Goal: Task Accomplishment & Management: Manage account settings

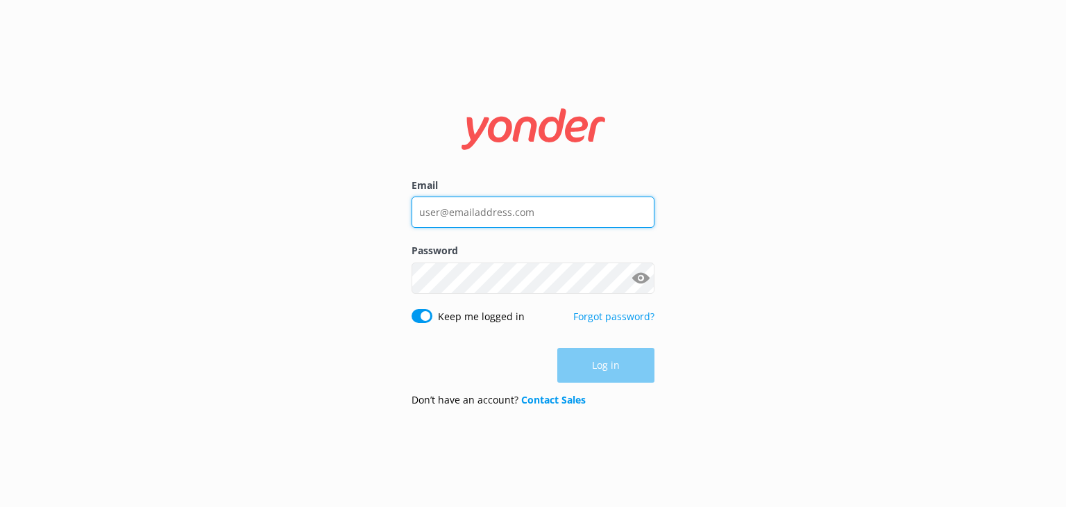
click at [470, 218] on input "Email" at bounding box center [533, 211] width 243 height 31
type input "[EMAIL_ADDRESS][DOMAIN_NAME]"
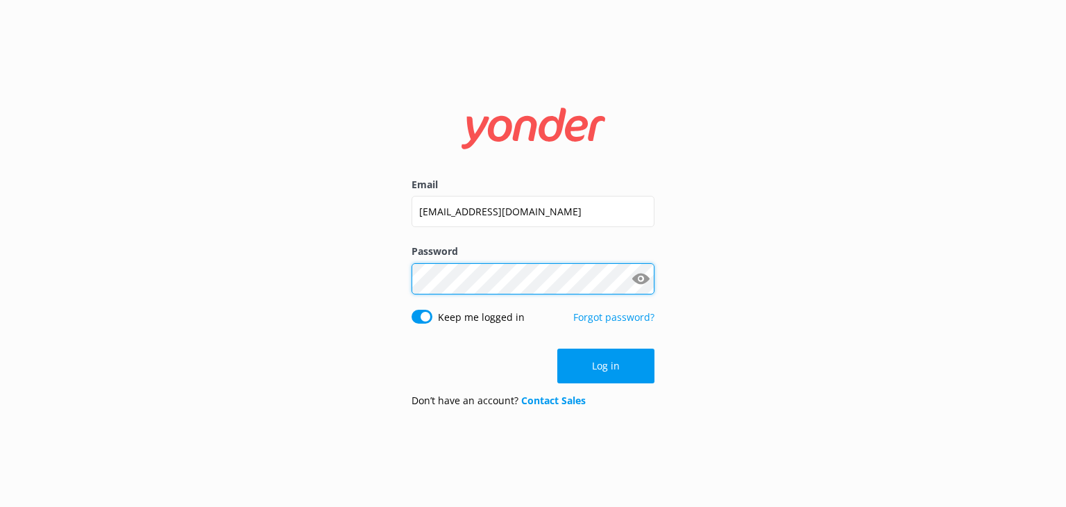
click button "Log in" at bounding box center [605, 365] width 97 height 35
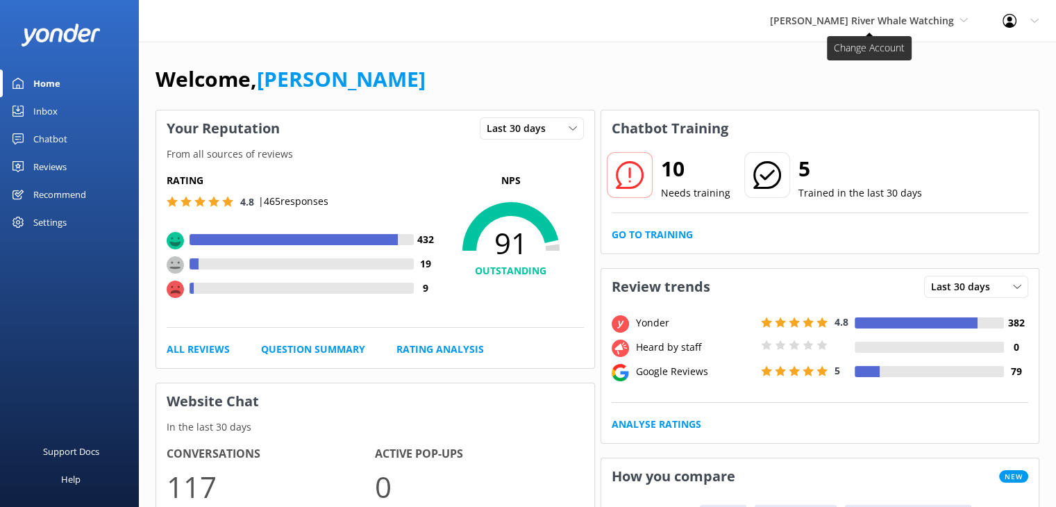
click at [925, 15] on span "[PERSON_NAME] River Whale Watching" at bounding box center [862, 20] width 184 height 13
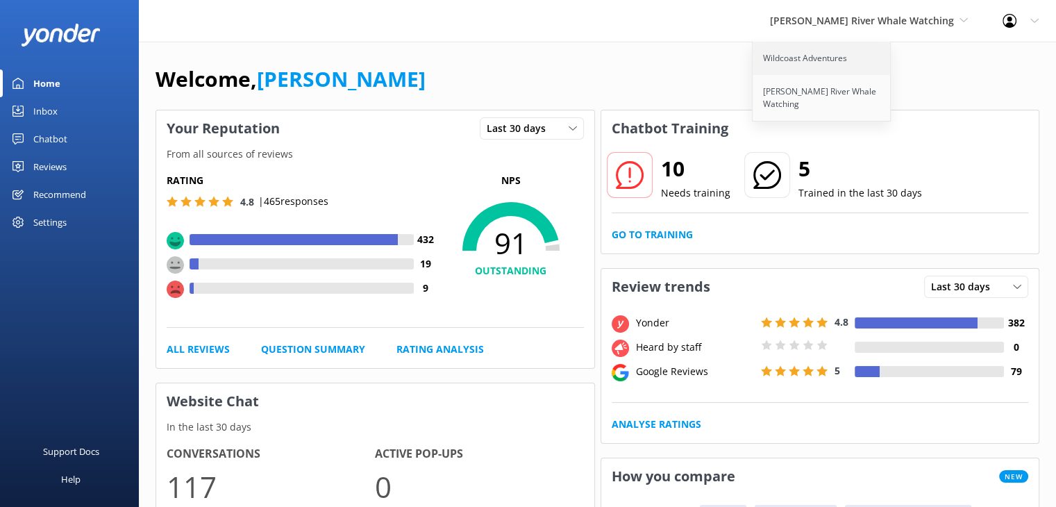
click at [870, 60] on link "Wildcoast Adventures" at bounding box center [821, 58] width 139 height 33
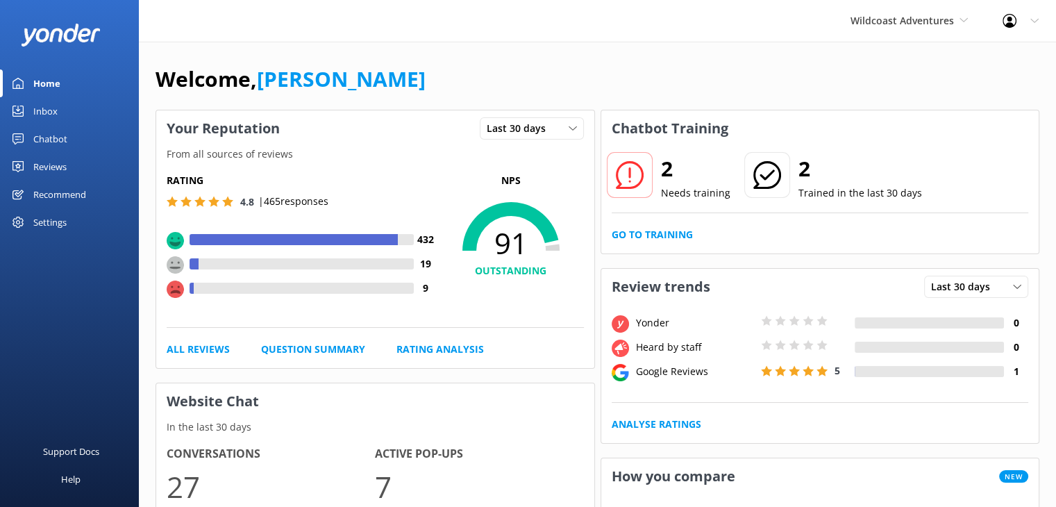
click at [47, 162] on div "Reviews" at bounding box center [49, 167] width 33 height 28
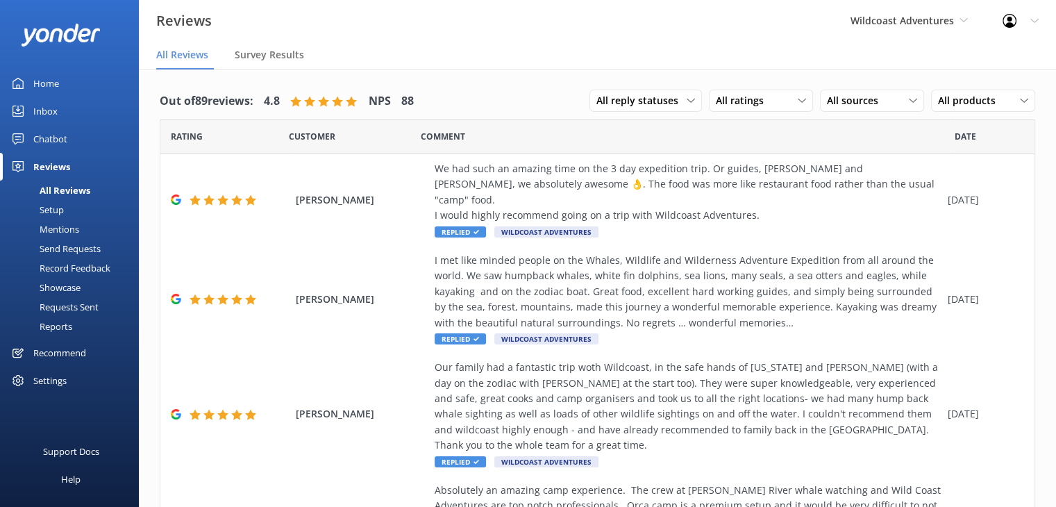
click at [69, 228] on div "Mentions" at bounding box center [43, 228] width 71 height 19
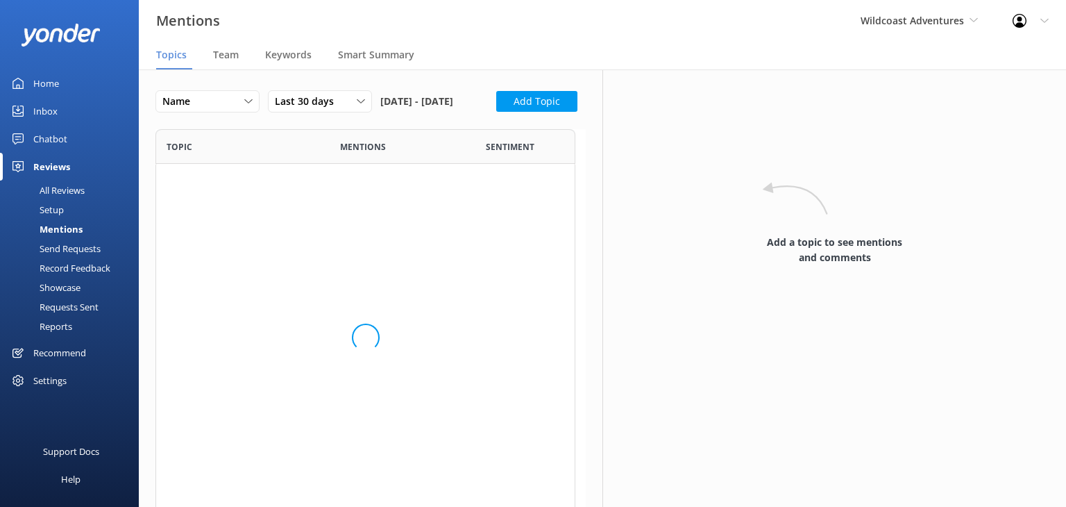
scroll to position [371, 409]
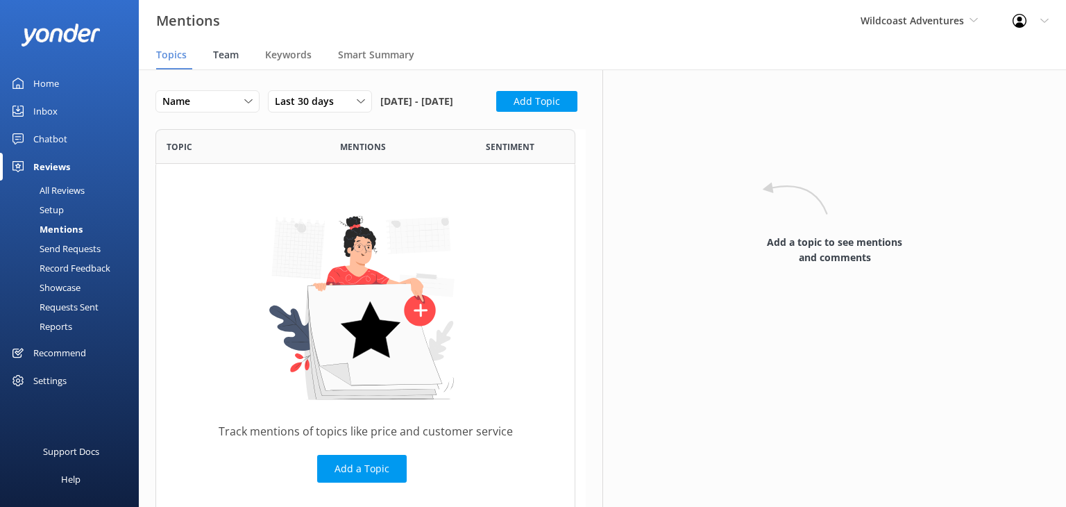
click at [224, 59] on span "Team" at bounding box center [226, 55] width 26 height 14
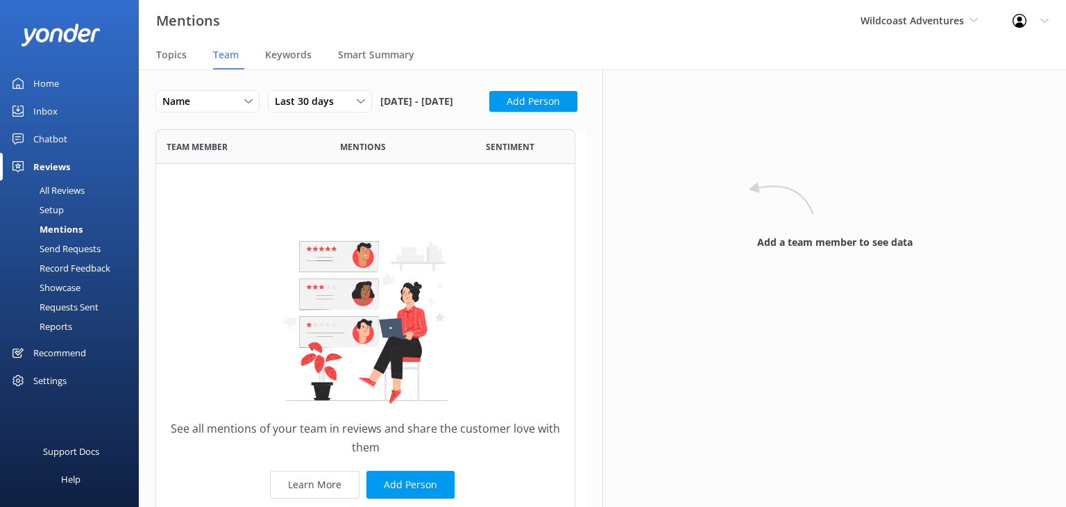
click at [204, 153] on span "Team member" at bounding box center [197, 146] width 61 height 13
click at [305, 121] on div "Name Name Highest mentions Lowest mentions Last 30 days Last 7 days Last 30 day…" at bounding box center [370, 105] width 430 height 31
click at [918, 15] on span "Wildcoast Adventures" at bounding box center [912, 20] width 103 height 13
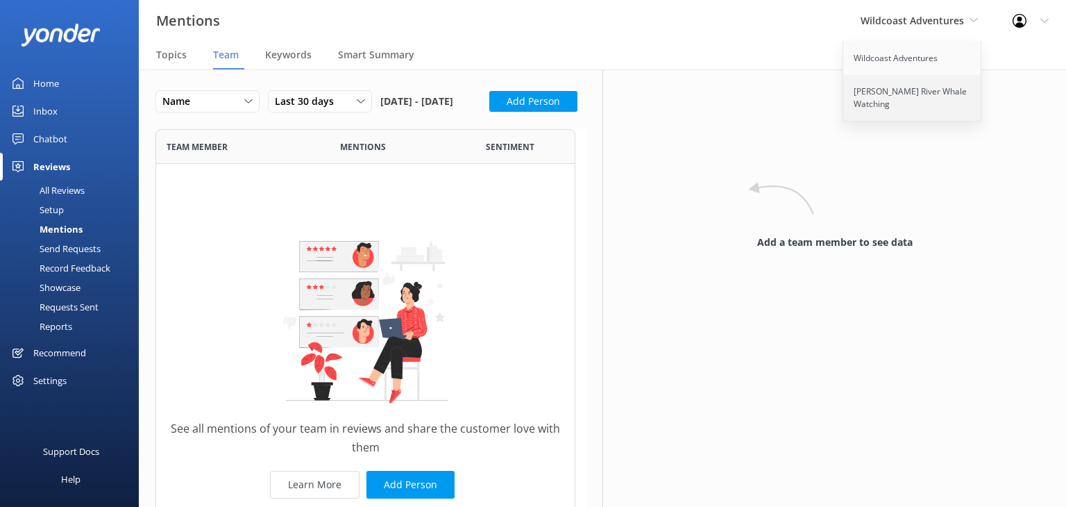
click at [890, 108] on link "[PERSON_NAME] River Whale Watching" at bounding box center [912, 98] width 139 height 46
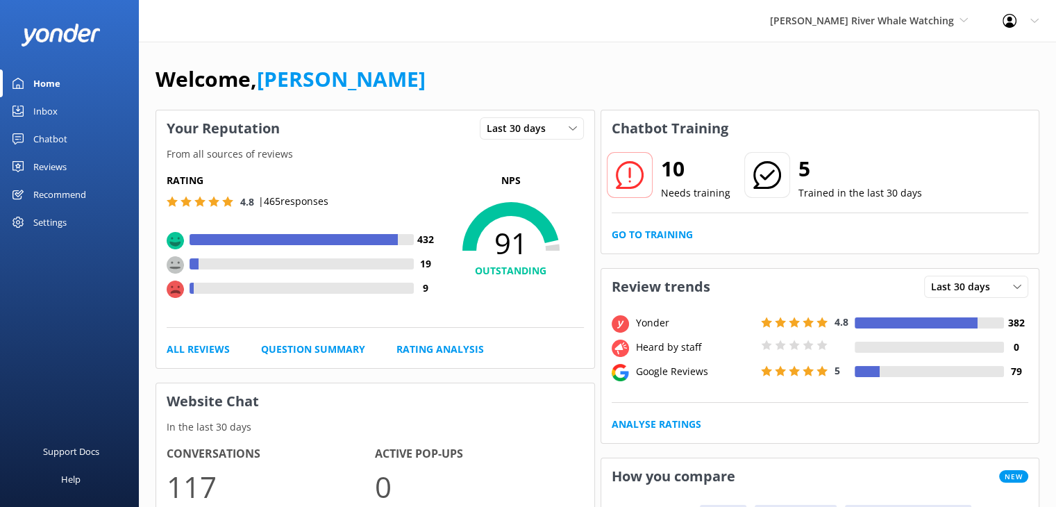
click at [22, 159] on link "Reviews" at bounding box center [69, 167] width 139 height 28
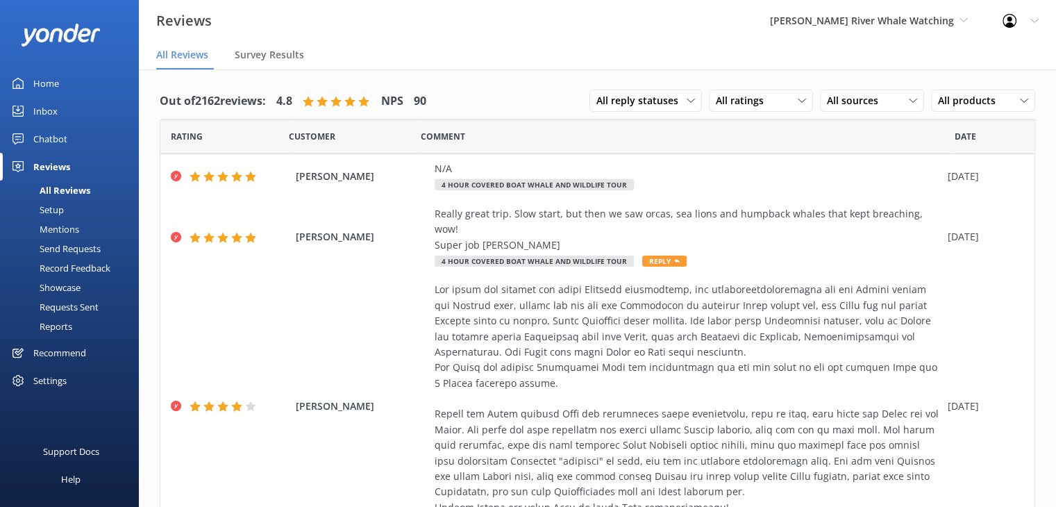
click at [72, 226] on div "Mentions" at bounding box center [43, 228] width 71 height 19
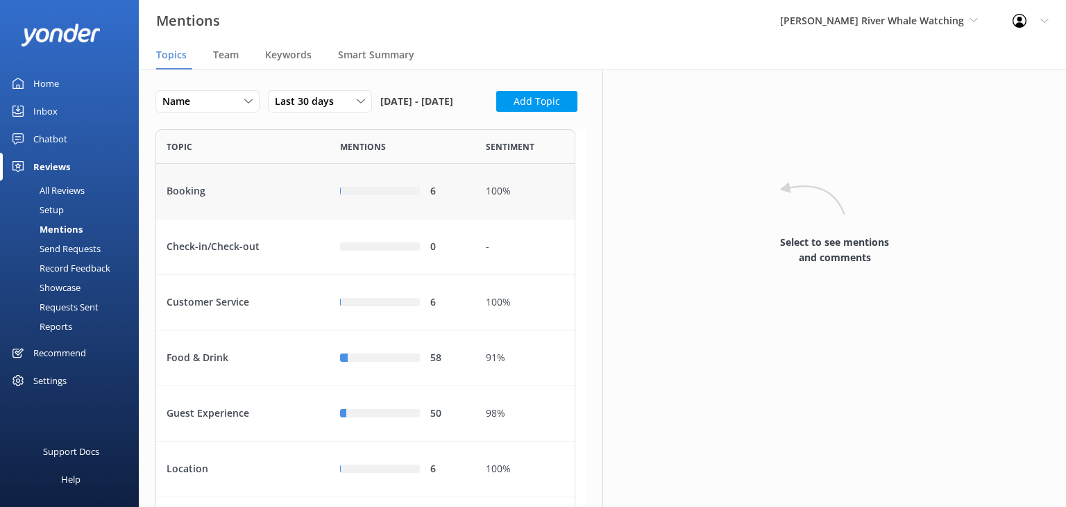
scroll to position [635, 409]
click at [219, 48] on span "Team" at bounding box center [226, 55] width 26 height 14
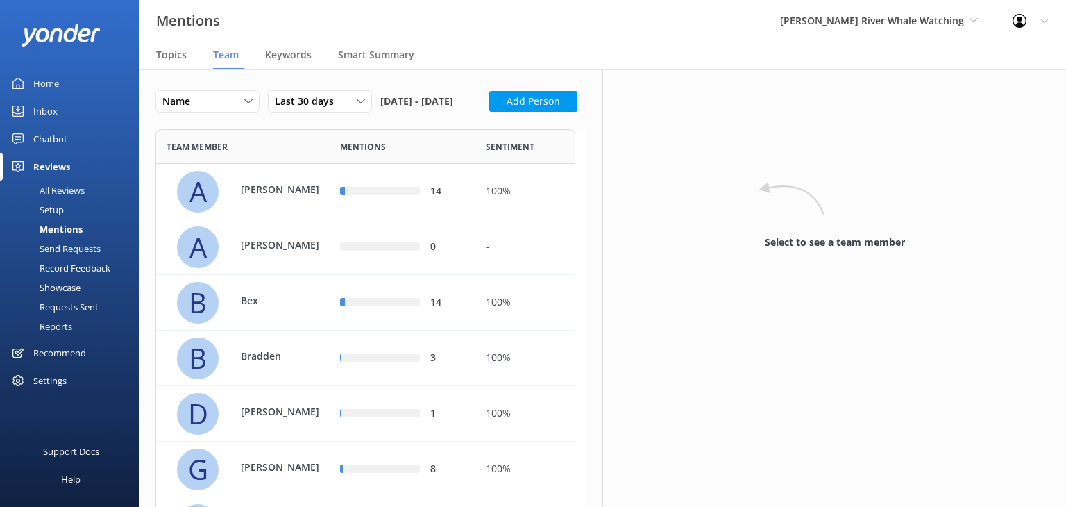
scroll to position [1024, 409]
click at [288, 308] on p "Bex" at bounding box center [286, 300] width 90 height 15
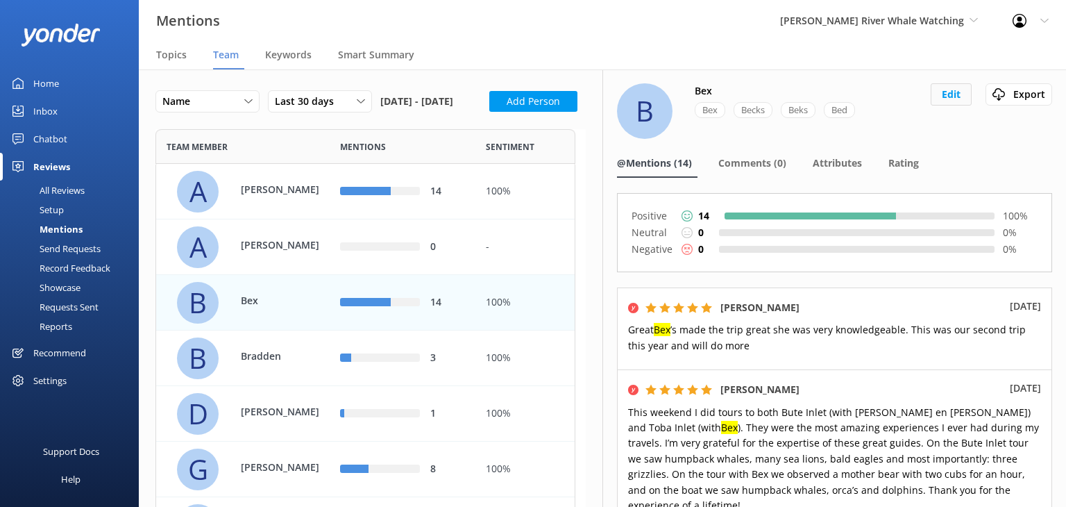
click at [947, 100] on button "Edit" at bounding box center [951, 94] width 41 height 22
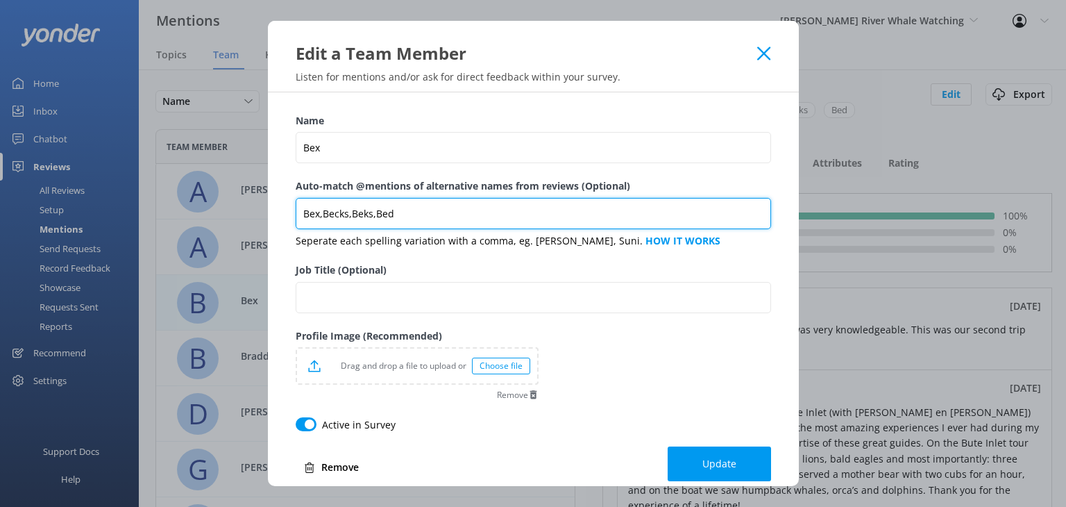
click at [445, 212] on input "Bex,Becks,Beks,Bed" at bounding box center [533, 213] width 475 height 31
type input "Bex,Becks,Beks,Bed,Becca"
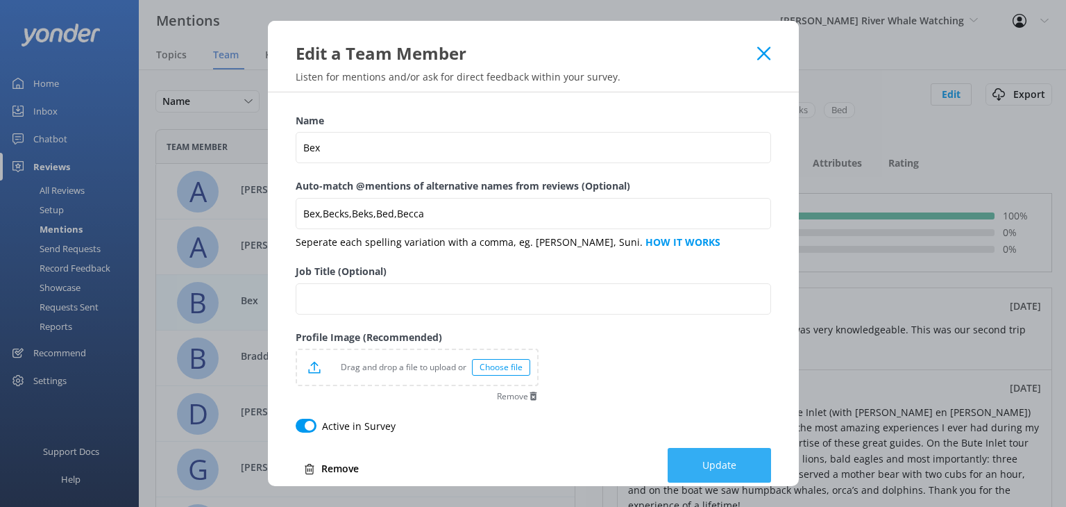
click at [706, 464] on span "Update" at bounding box center [719, 465] width 34 height 14
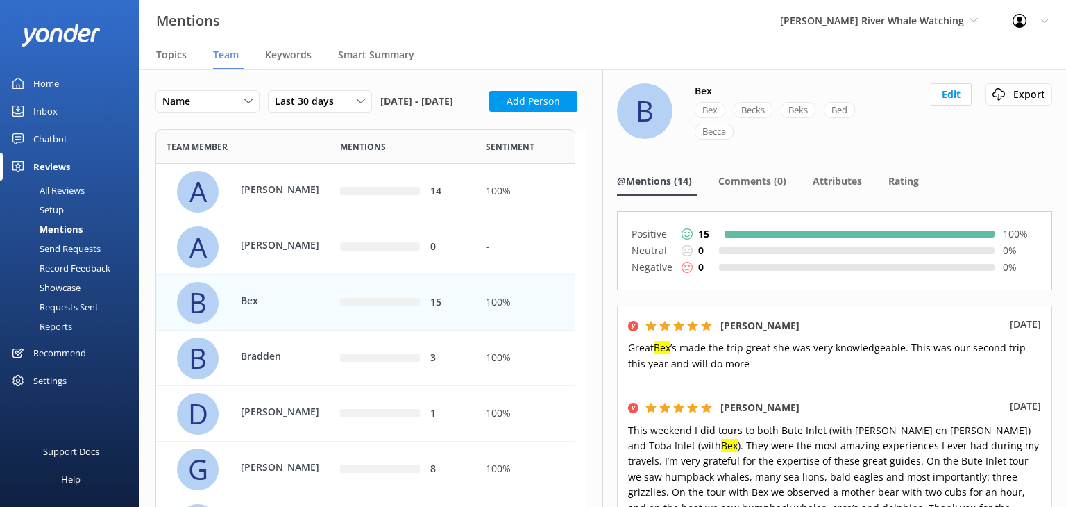
scroll to position [11, 11]
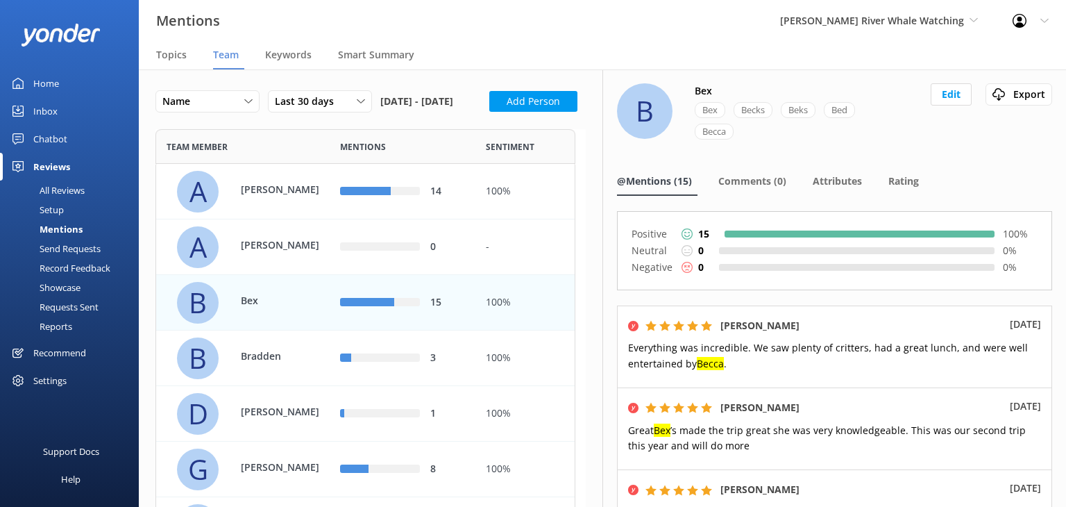
scroll to position [11, 11]
click at [28, 87] on link "Home" at bounding box center [69, 83] width 139 height 28
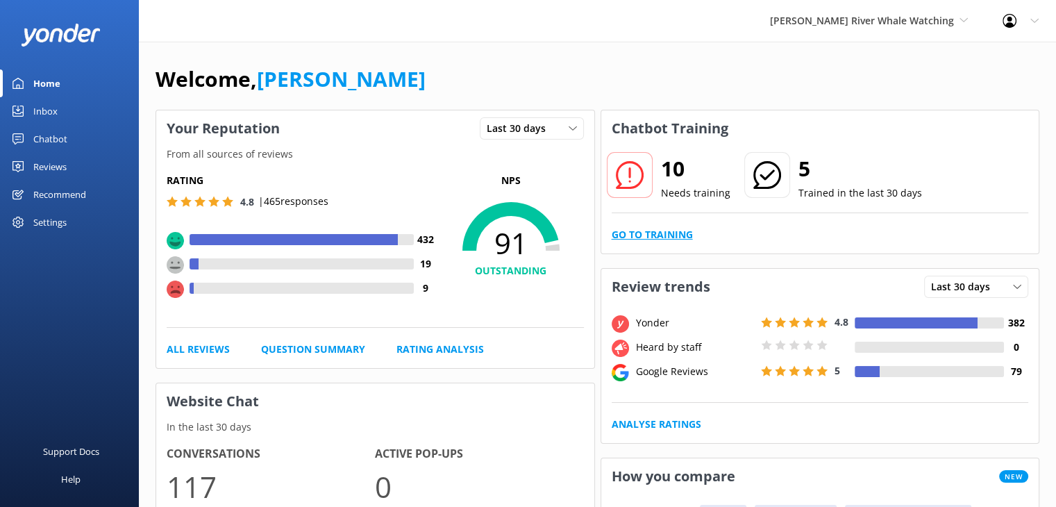
click at [666, 233] on link "Go to Training" at bounding box center [651, 234] width 81 height 15
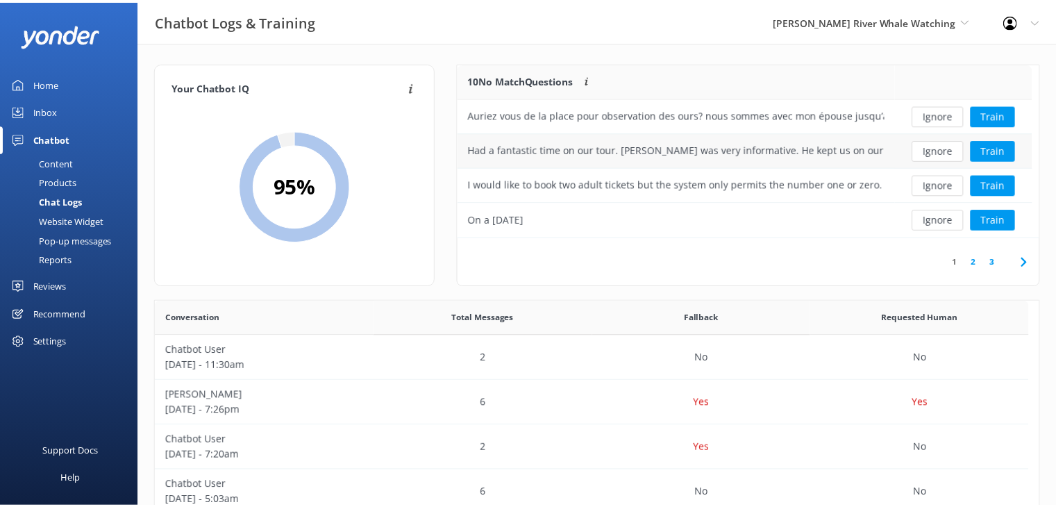
scroll to position [163, 570]
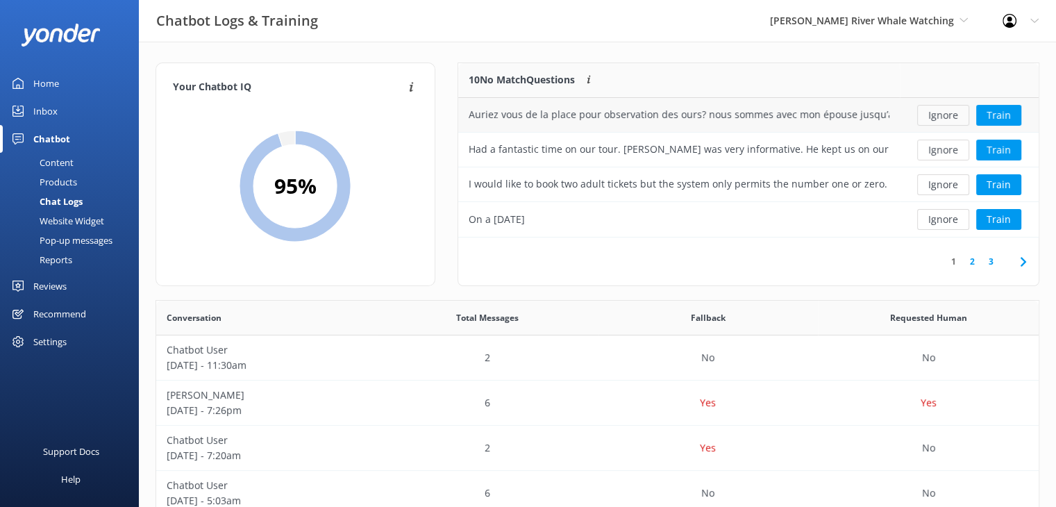
click at [938, 115] on button "Ignore" at bounding box center [943, 115] width 52 height 21
click at [946, 115] on button "Ignore" at bounding box center [943, 115] width 52 height 21
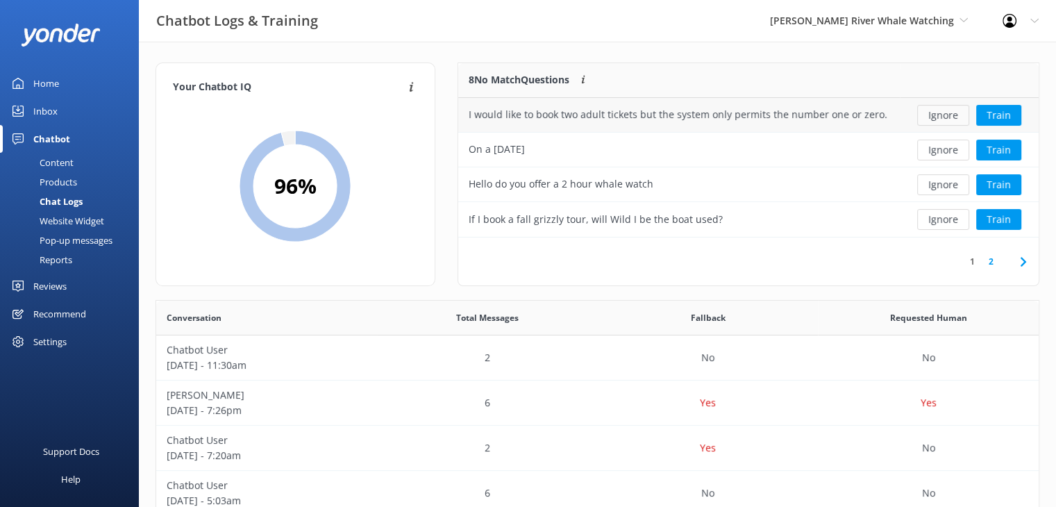
click at [945, 112] on button "Ignore" at bounding box center [943, 115] width 52 height 21
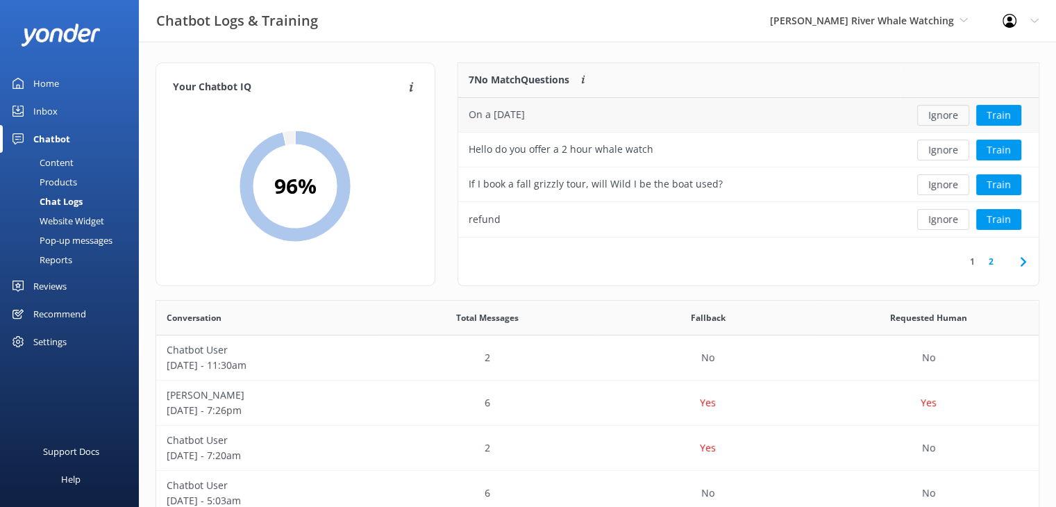
click at [936, 117] on button "Ignore" at bounding box center [943, 115] width 52 height 21
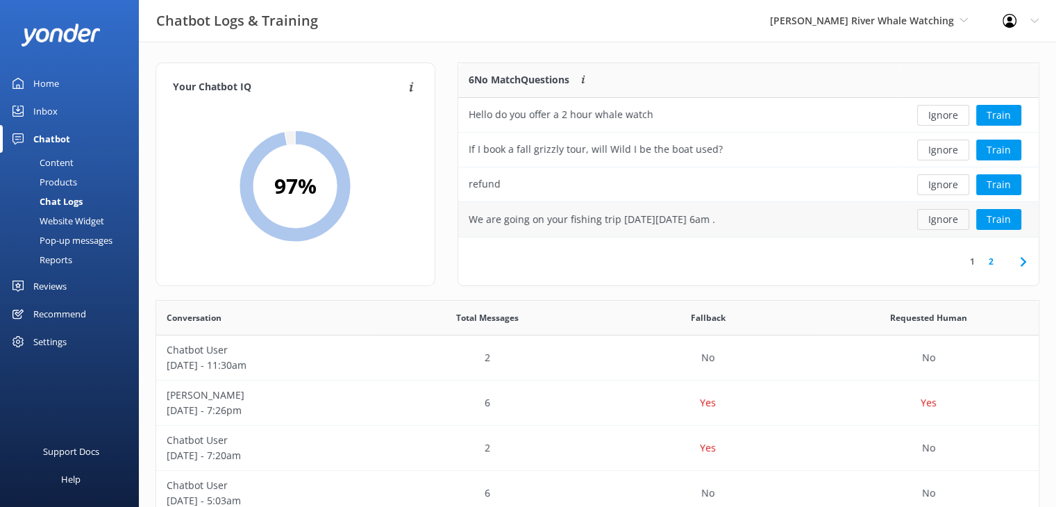
click at [953, 222] on button "Ignore" at bounding box center [943, 219] width 52 height 21
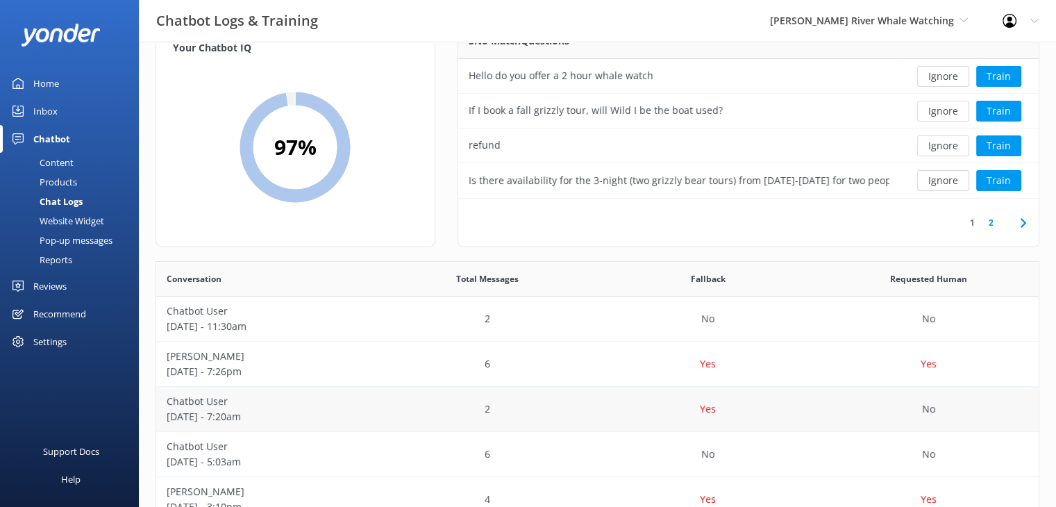
scroll to position [0, 0]
